Goal: Transaction & Acquisition: Purchase product/service

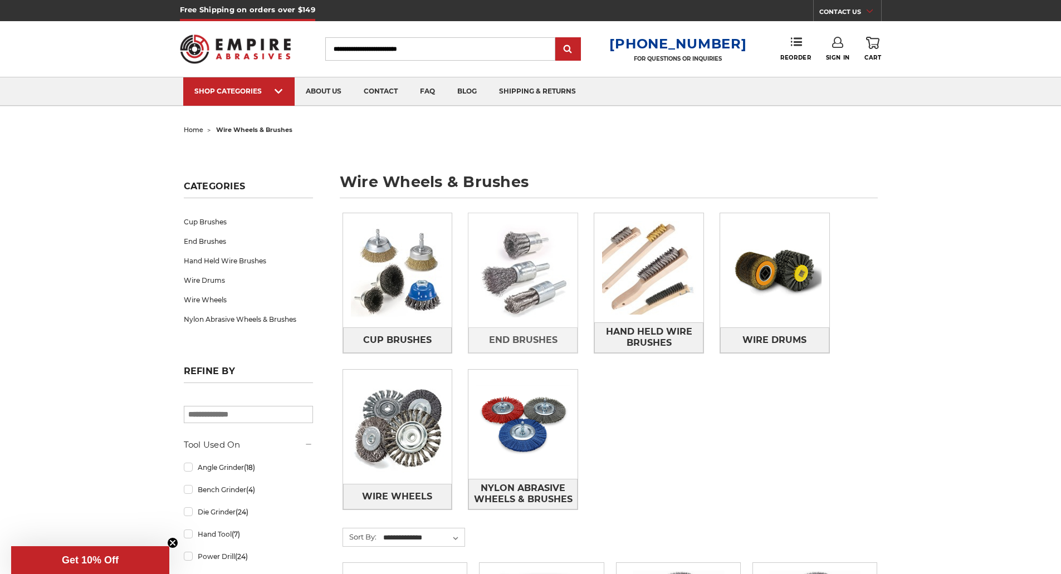
click at [505, 275] on img at bounding box center [522, 270] width 109 height 109
click at [517, 336] on span "End Brushes" at bounding box center [523, 340] width 68 height 19
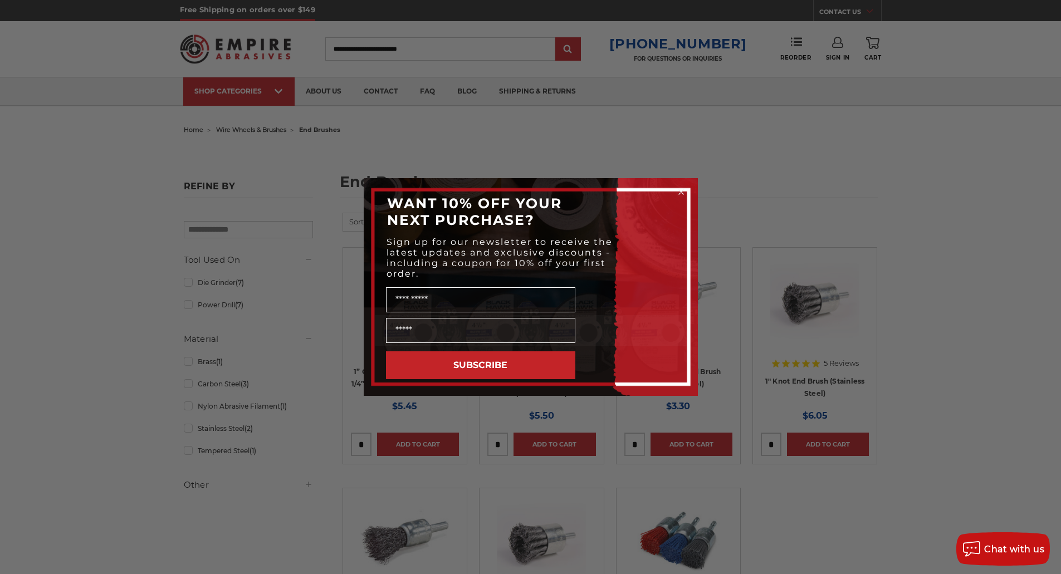
click at [679, 192] on circle "Close dialog" at bounding box center [680, 192] width 11 height 11
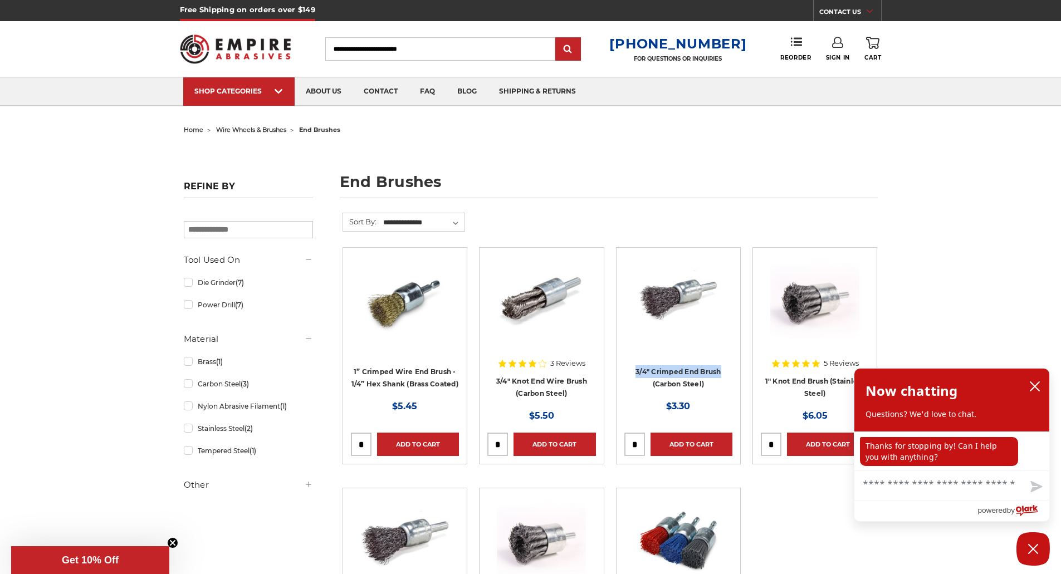
drag, startPoint x: 629, startPoint y: 366, endPoint x: 723, endPoint y: 369, distance: 94.7
click at [723, 370] on h4 "3/4" Crimped End Brush (Carbon Steel)" at bounding box center [678, 380] width 108 height 31
copy link "3/4" Crimped End Brush"
